Goal: Transaction & Acquisition: Purchase product/service

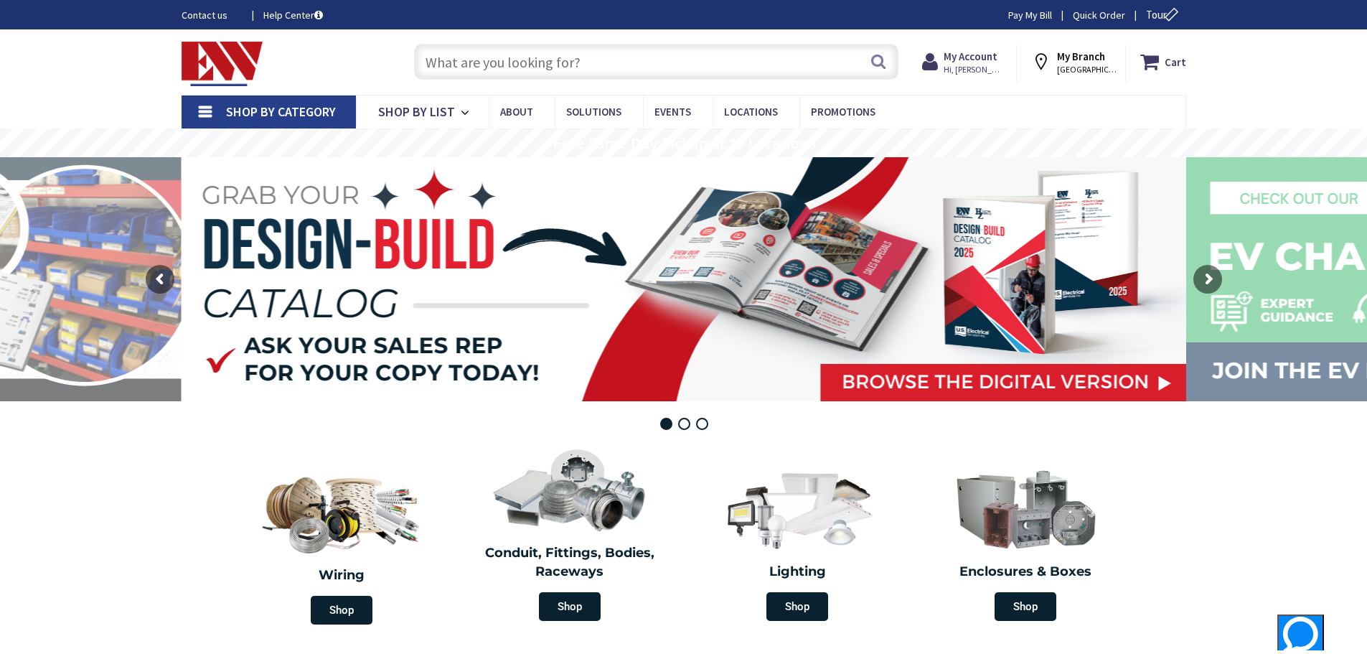
click at [511, 62] on input "text" at bounding box center [656, 62] width 484 height 36
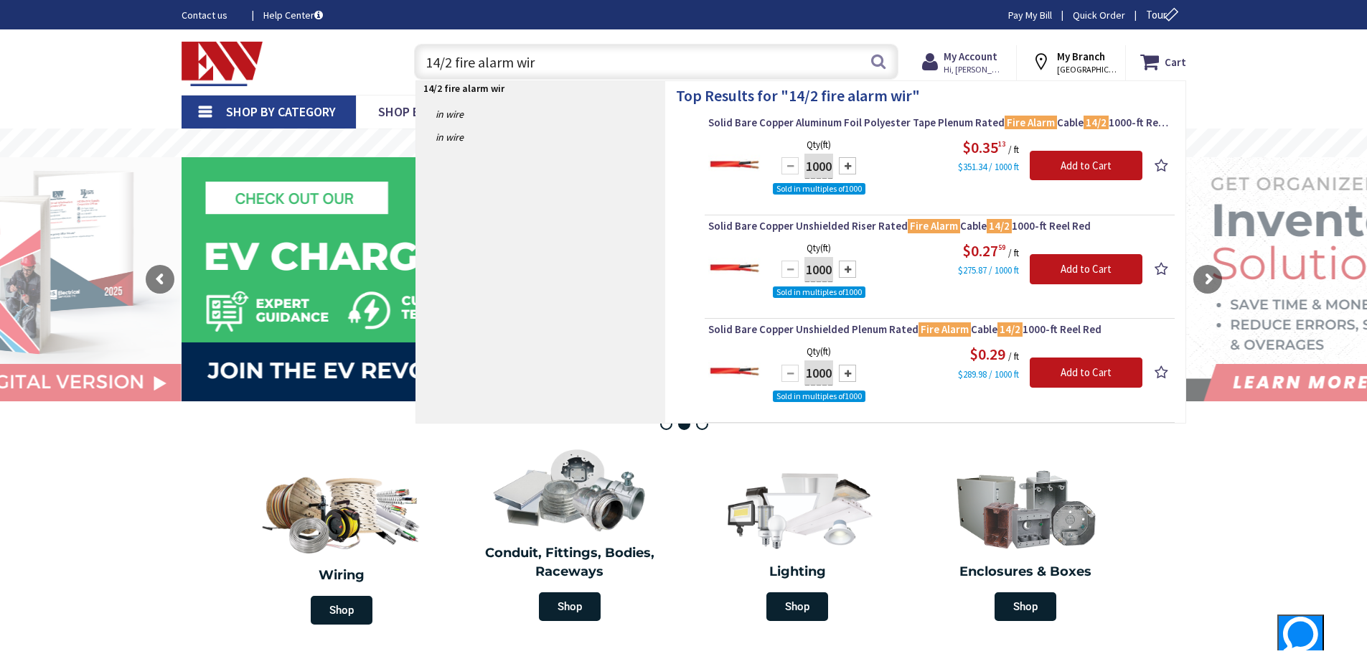
type input "14/2 fire alarm wire"
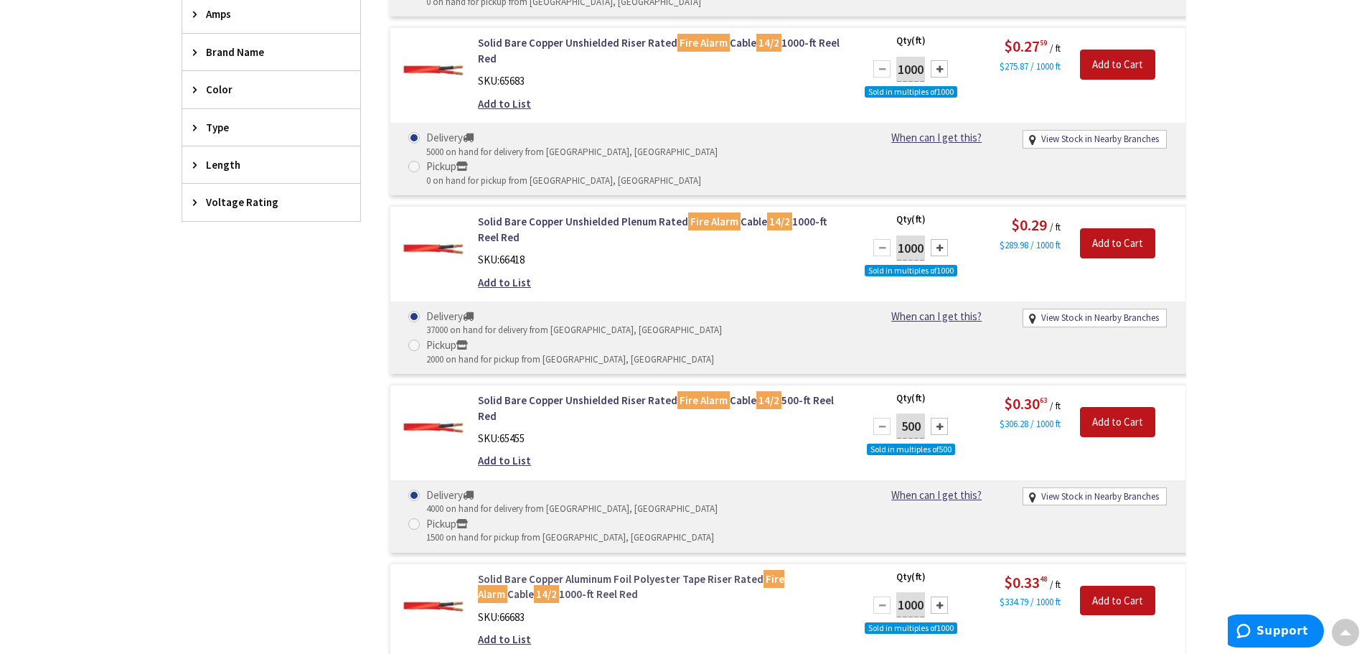
scroll to position [576, 0]
drag, startPoint x: 476, startPoint y: 159, endPoint x: 563, endPoint y: 181, distance: 90.3
click at [563, 215] on div "Solid Bare Copper Unshielded Plenum Rated Fire Alarm Cable 14/2 1000-ft Reel Re…" at bounding box center [660, 256] width 387 height 83
copy link "Solid Bare Copper Unshielded Plenum Rated Fire Alarm Cable 14/2 1000-ft Reel Red"
